Goal: Task Accomplishment & Management: Complete application form

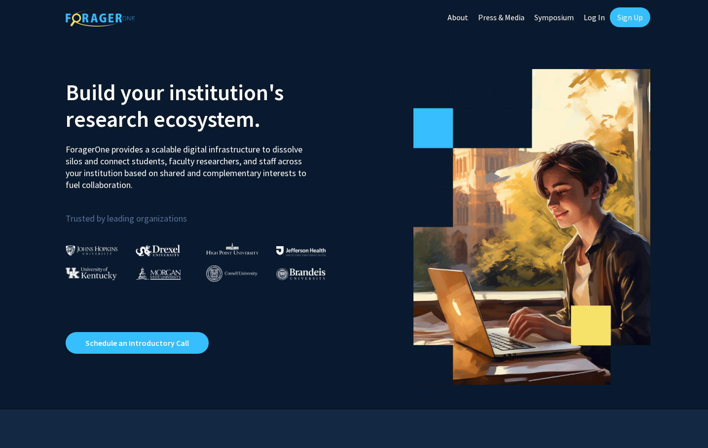
click at [616, 23] on link "Sign Up" at bounding box center [630, 17] width 40 height 20
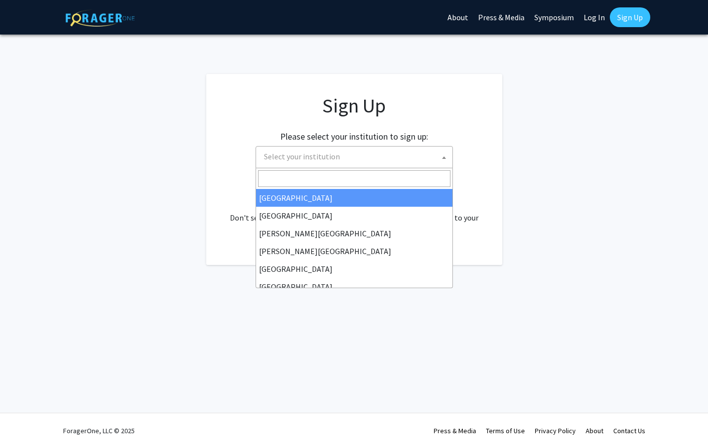
click at [402, 158] on span "Select your institution" at bounding box center [356, 157] width 192 height 20
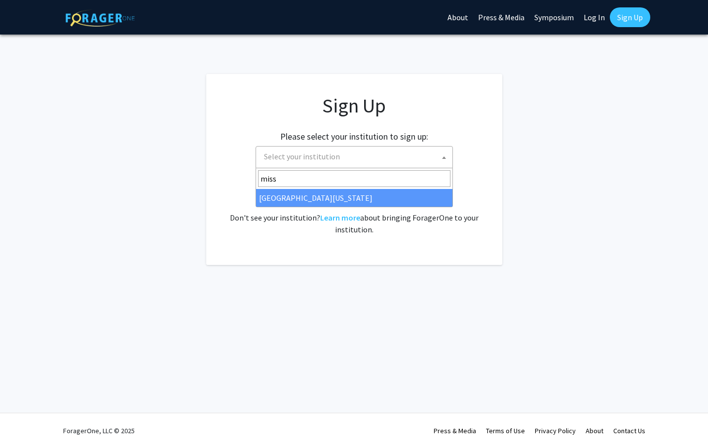
type input "miss"
select select "33"
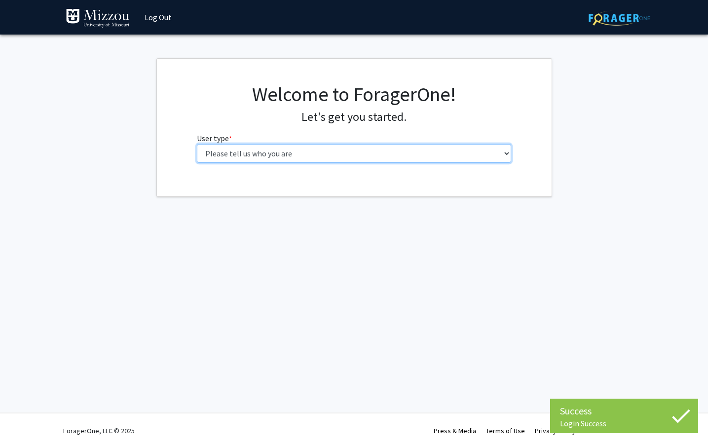
click at [197, 144] on select "Please tell us who you are Undergraduate Student Master's Student Doctoral Cand…" at bounding box center [354, 153] width 314 height 19
select select "5: faculty"
click option "Faculty" at bounding box center [0, 0] width 0 height 0
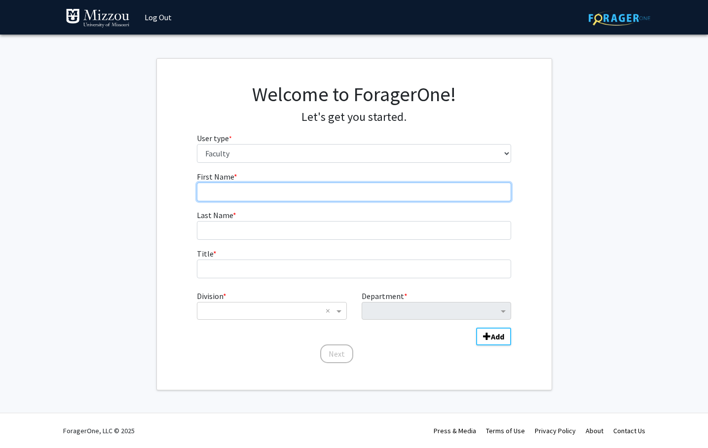
click at [333, 183] on input "First Name * required" at bounding box center [354, 192] width 314 height 19
type input "[PERSON_NAME]"
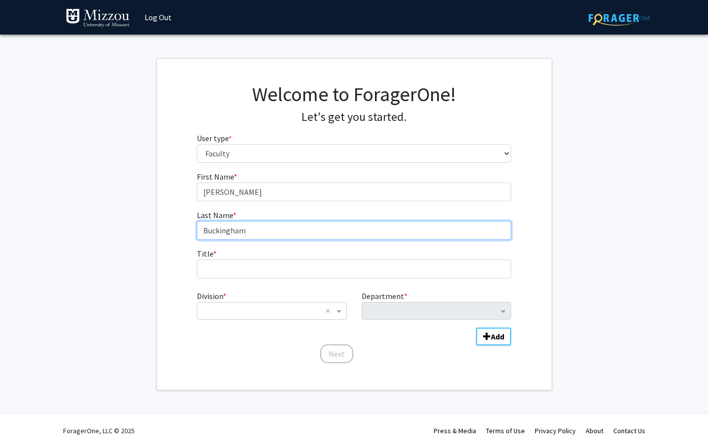
type input "Buckingham"
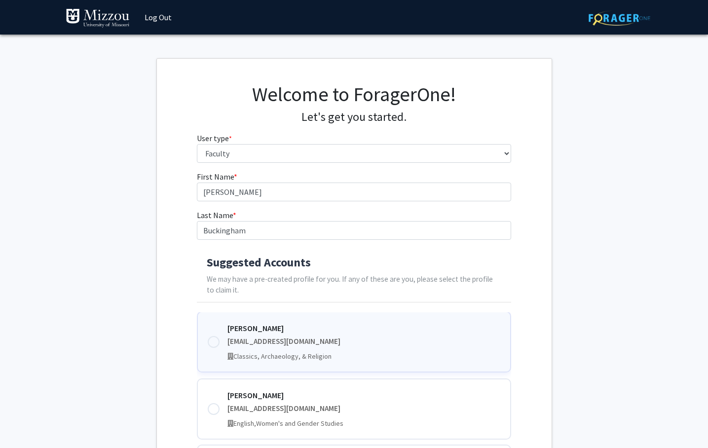
click at [324, 349] on div "[PERSON_NAME] [PERSON_NAME][EMAIL_ADDRESS][DOMAIN_NAME] Classics, Archaeology, …" at bounding box center [363, 341] width 273 height 39
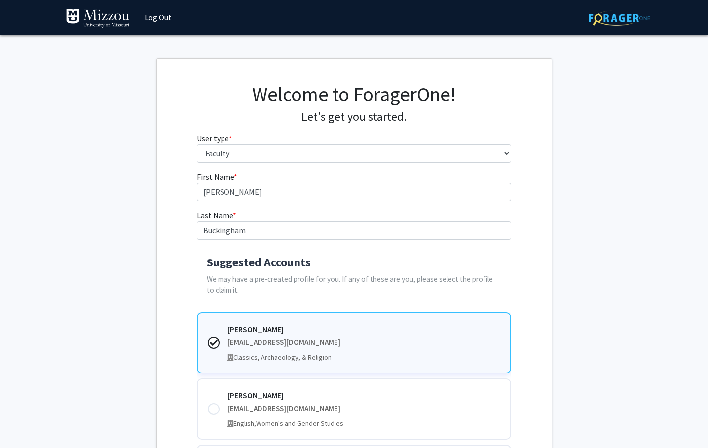
click at [587, 316] on fg-get-started "Welcome to ForagerOne! Let's get you started. User type * required Please tell …" at bounding box center [354, 345] width 708 height 574
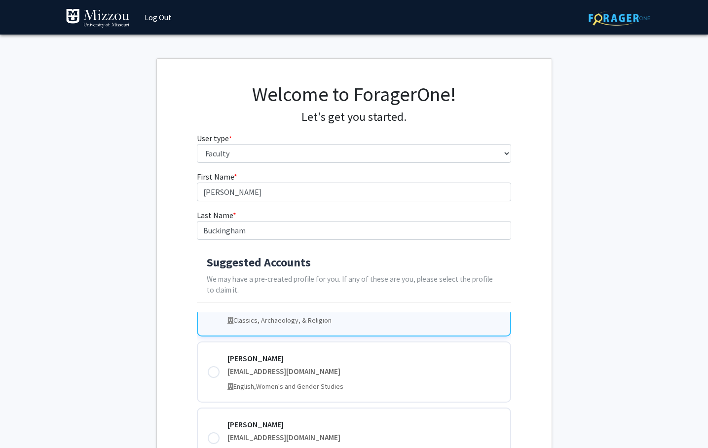
scroll to position [242, 0]
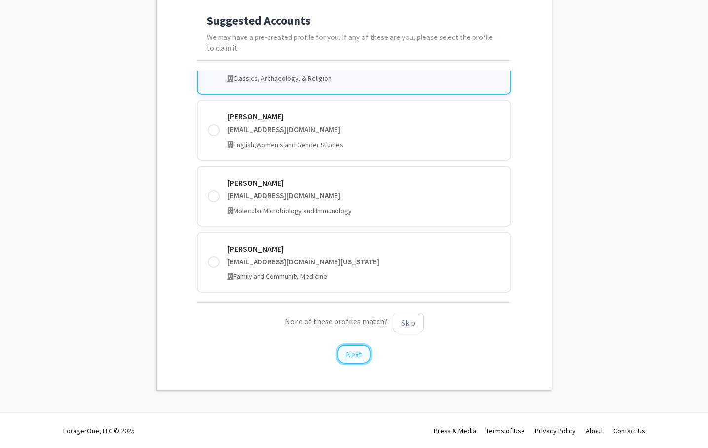
click at [360, 357] on button "Next" at bounding box center [353, 354] width 33 height 19
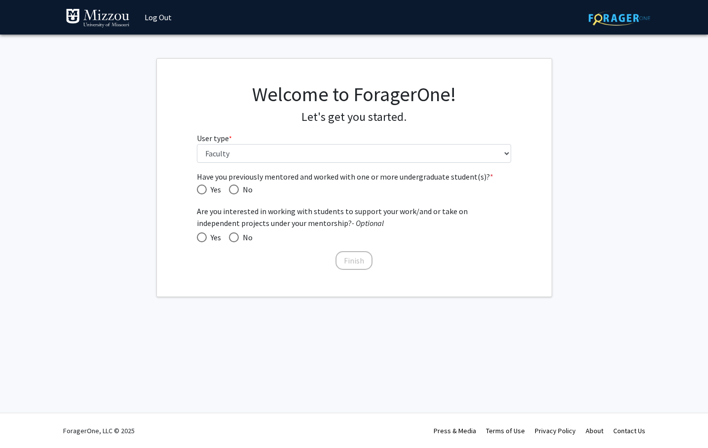
scroll to position [0, 0]
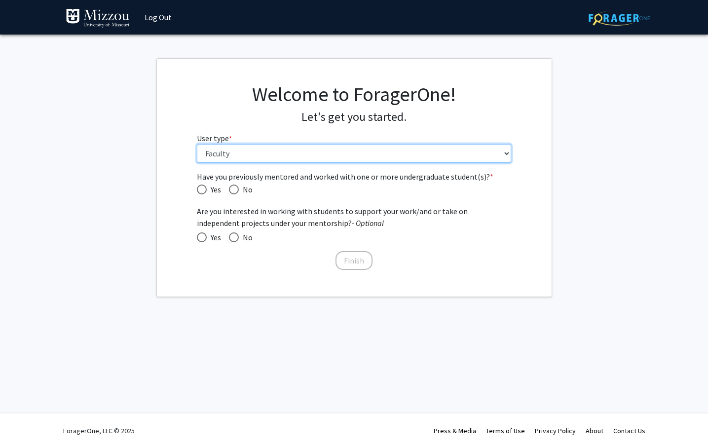
click at [197, 144] on select "Please tell us who you are Undergraduate Student Master's Student Doctoral Cand…" at bounding box center [354, 153] width 314 height 19
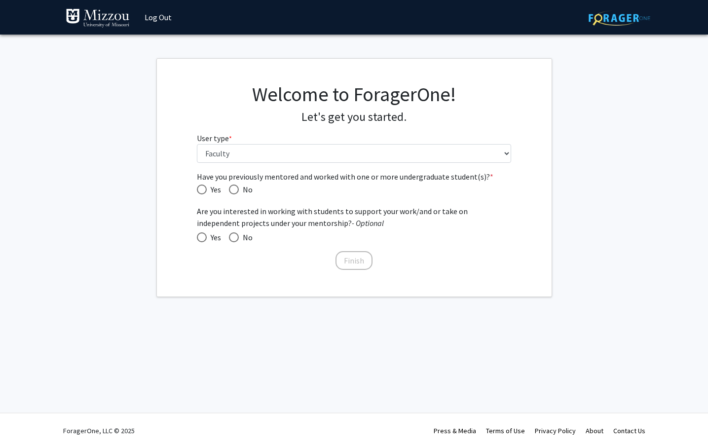
click at [610, 138] on fg-get-started "Welcome to ForagerOne! Let's get you started. User type * required Please tell …" at bounding box center [354, 177] width 708 height 239
click at [215, 191] on span "Yes" at bounding box center [214, 190] width 14 height 12
click at [207, 191] on input "Yes" at bounding box center [202, 189] width 10 height 10
radio input "true"
click at [203, 240] on span at bounding box center [202, 237] width 10 height 10
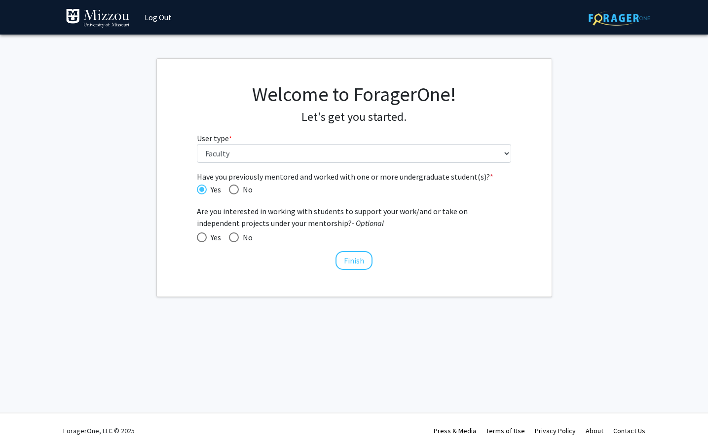
click at [203, 240] on input "Yes" at bounding box center [202, 237] width 10 height 10
radio input "true"
click at [350, 266] on button "Finish" at bounding box center [353, 260] width 37 height 19
